Goal: Information Seeking & Learning: Learn about a topic

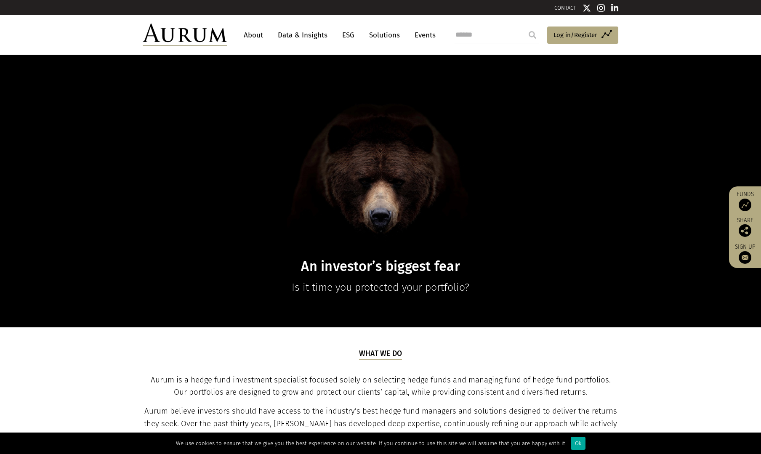
click at [310, 31] on link "Data & Insights" at bounding box center [303, 35] width 58 height 16
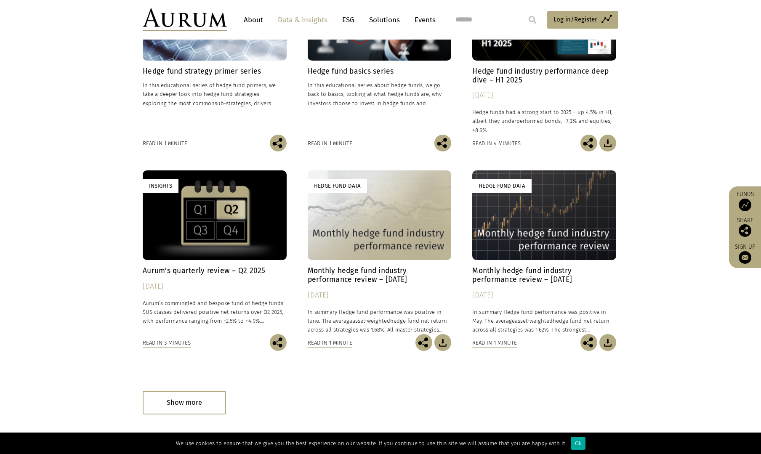
scroll to position [430, 0]
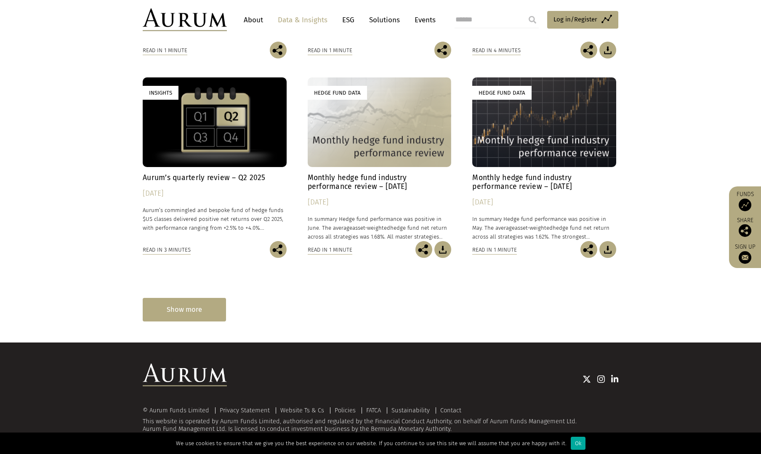
click at [186, 311] on div "Show more" at bounding box center [184, 309] width 83 height 23
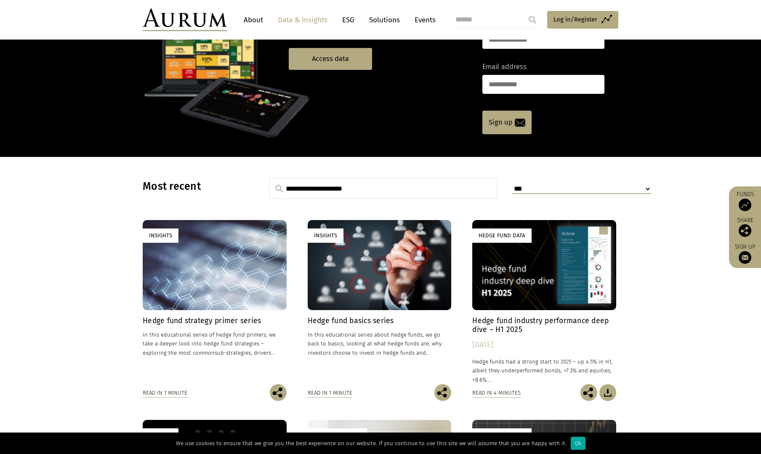
scroll to position [0, 0]
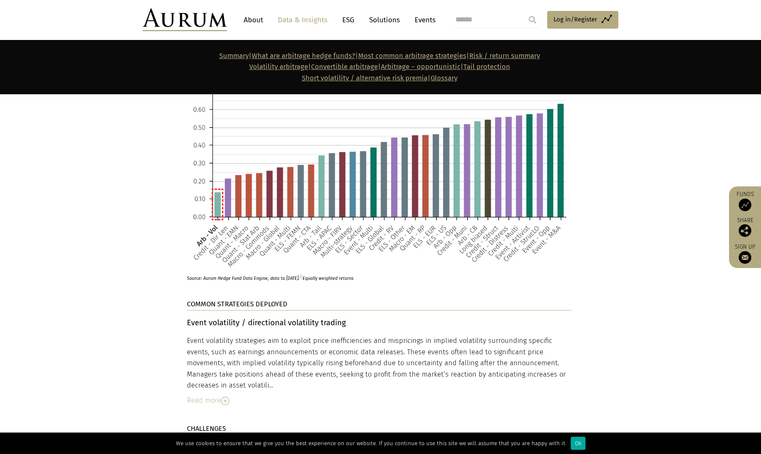
scroll to position [1936, 0]
